Goal: Information Seeking & Learning: Learn about a topic

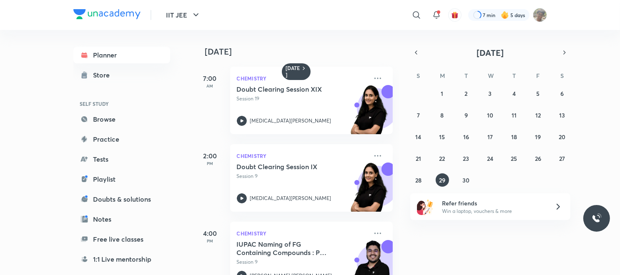
scroll to position [186, 0]
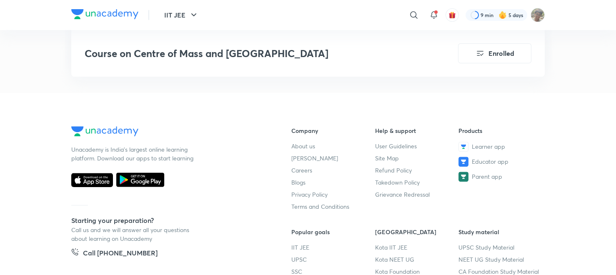
scroll to position [1159, 0]
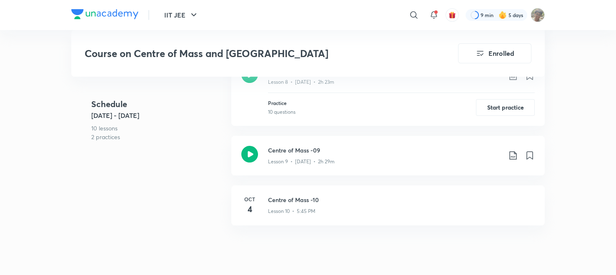
scroll to position [685, 0]
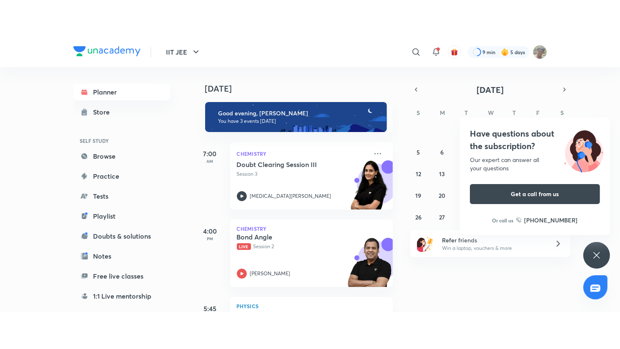
scroll to position [69, 0]
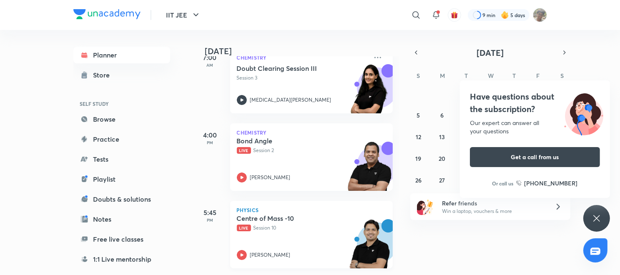
click at [247, 250] on div "[PERSON_NAME]" at bounding box center [302, 255] width 131 height 10
click at [433, 275] on iframe "To enrich screen reader interactions, please activate Accessibility in Grammarl…" at bounding box center [310, 137] width 620 height 275
